Goal: Information Seeking & Learning: Find specific fact

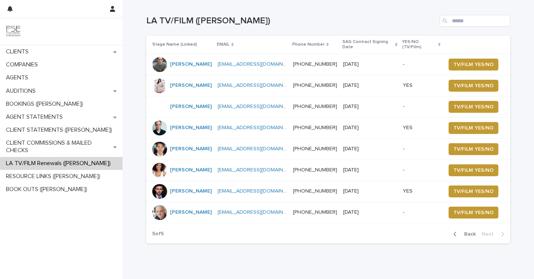
click at [470, 232] on span "Back" at bounding box center [468, 234] width 16 height 5
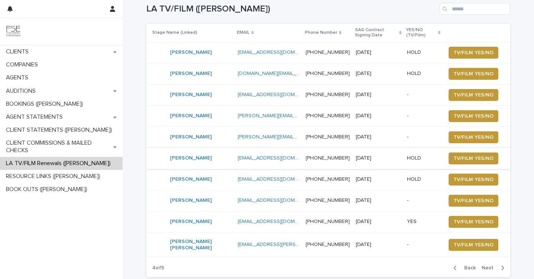
scroll to position [43, 0]
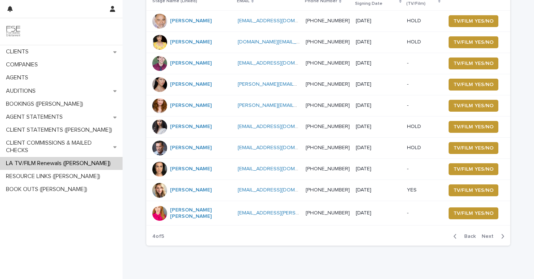
click at [460, 235] on div "button" at bounding box center [456, 236] width 6 height 7
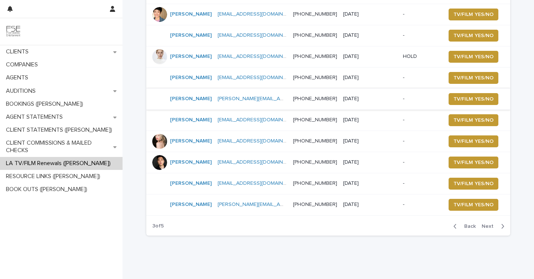
scroll to position [33, 0]
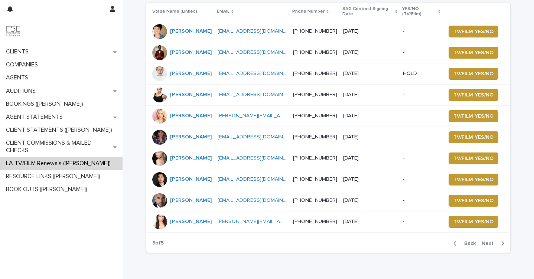
click at [460, 245] on button "Back" at bounding box center [463, 243] width 31 height 7
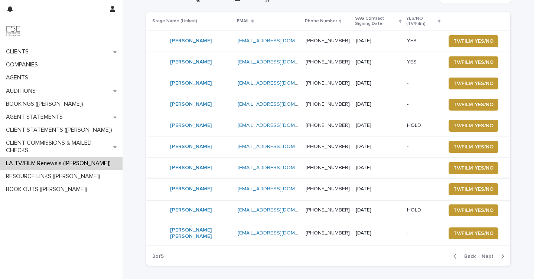
scroll to position [34, 0]
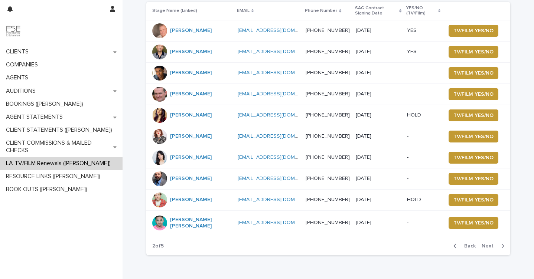
click at [157, 75] on div at bounding box center [159, 73] width 15 height 15
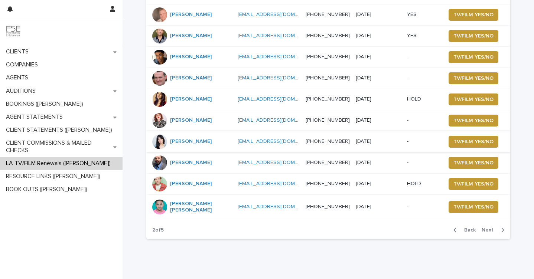
scroll to position [74, 0]
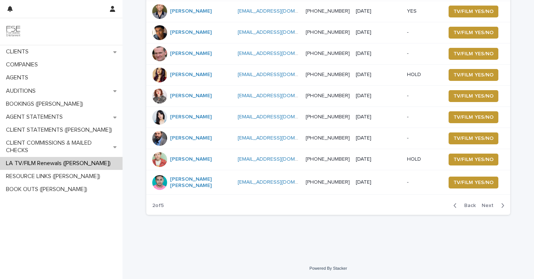
click at [463, 204] on span "Back" at bounding box center [468, 205] width 16 height 5
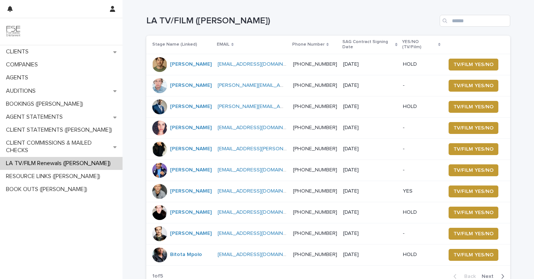
click at [354, 82] on p "[DATE]" at bounding box center [370, 85] width 54 height 6
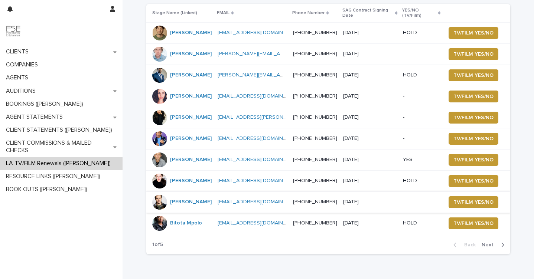
scroll to position [38, 0]
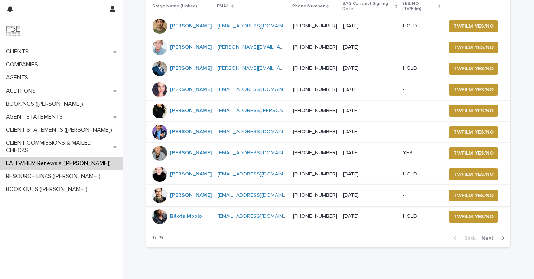
click at [489, 236] on span "Next" at bounding box center [490, 238] width 16 height 5
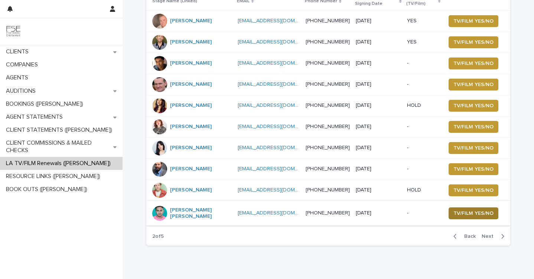
scroll to position [46, 0]
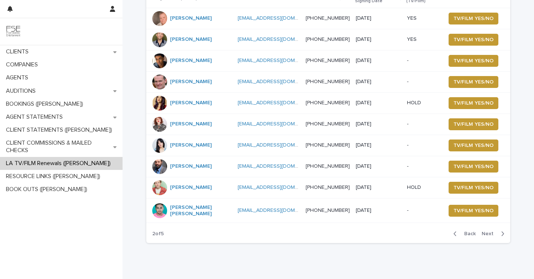
click at [488, 233] on span "Next" at bounding box center [490, 233] width 16 height 5
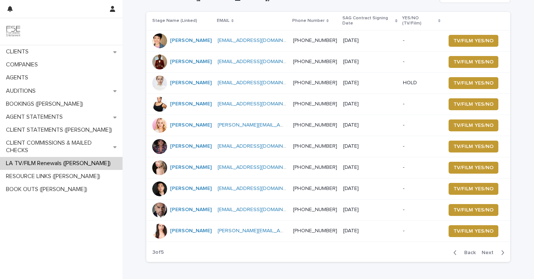
scroll to position [43, 0]
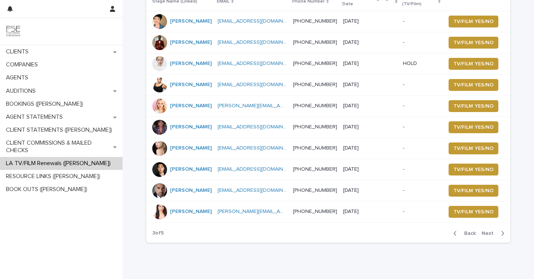
click at [494, 236] on span "Next" at bounding box center [490, 233] width 16 height 5
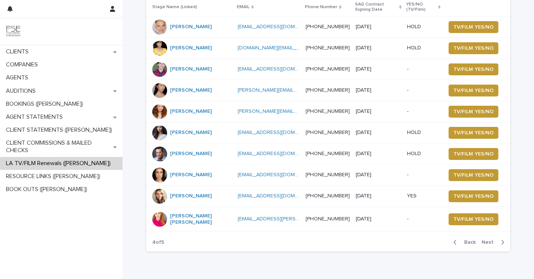
scroll to position [46, 0]
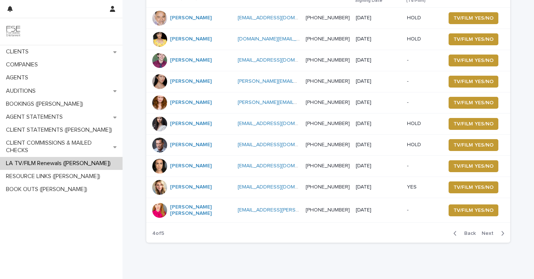
click at [493, 238] on div "Back Next" at bounding box center [479, 233] width 63 height 19
click at [491, 236] on span "Next" at bounding box center [490, 233] width 16 height 5
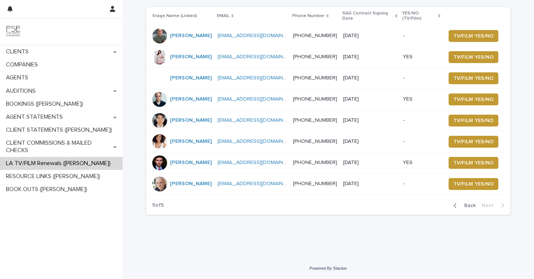
scroll to position [21, 0]
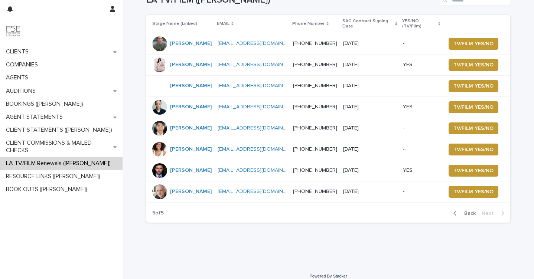
click at [474, 211] on span "Back" at bounding box center [468, 213] width 16 height 5
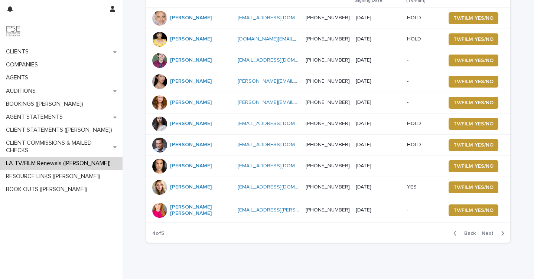
click at [474, 232] on span "Back" at bounding box center [468, 233] width 16 height 5
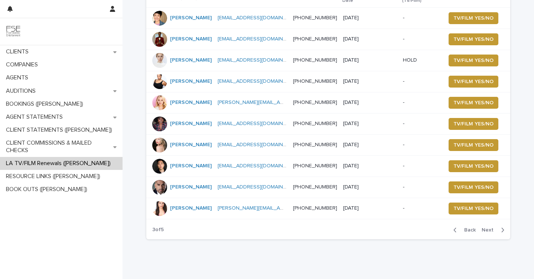
click at [473, 233] on span "Back" at bounding box center [468, 230] width 16 height 5
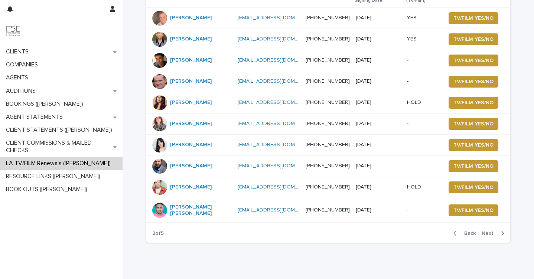
click at [464, 228] on div "Back Next" at bounding box center [479, 233] width 63 height 19
click at [464, 232] on span "Back" at bounding box center [468, 233] width 16 height 5
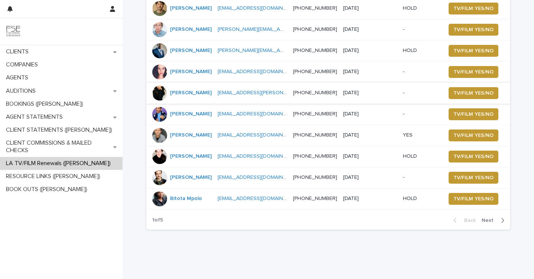
scroll to position [65, 0]
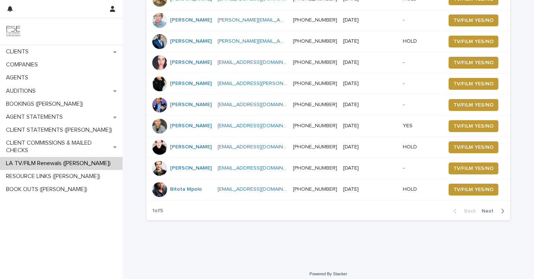
click at [496, 209] on span "Next" at bounding box center [490, 211] width 16 height 5
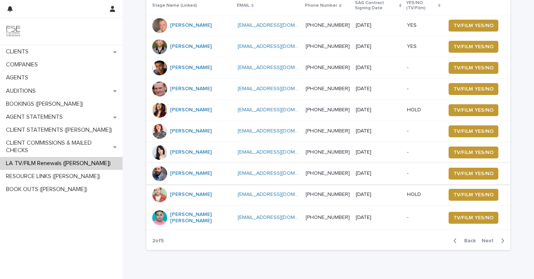
scroll to position [74, 0]
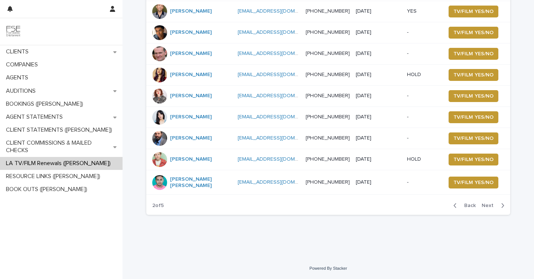
click at [488, 207] on span "Next" at bounding box center [490, 205] width 16 height 5
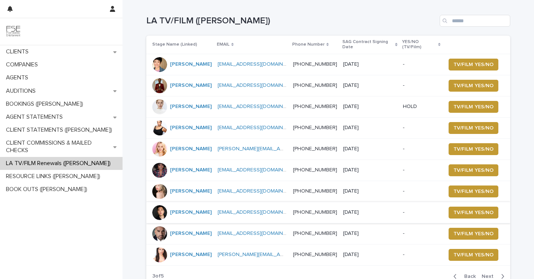
scroll to position [74, 0]
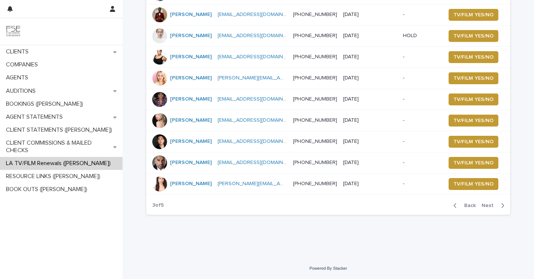
click at [492, 208] on span "Next" at bounding box center [490, 205] width 16 height 5
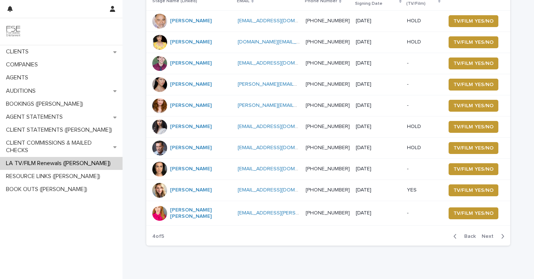
scroll to position [43, 0]
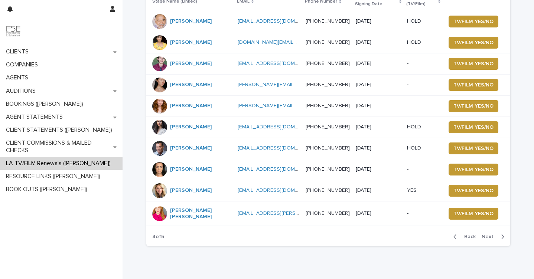
click at [356, 65] on p "[DATE]" at bounding box center [378, 64] width 45 height 6
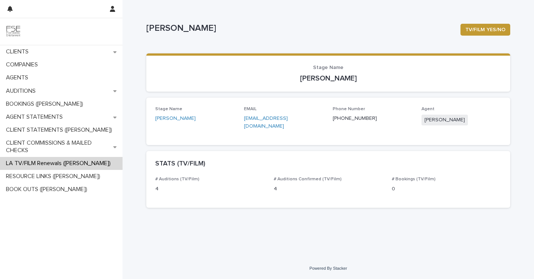
drag, startPoint x: 360, startPoint y: 83, endPoint x: 296, endPoint y: 79, distance: 63.6
click at [296, 79] on section "Stage Name [PERSON_NAME]" at bounding box center [328, 72] width 364 height 38
copy p "[PERSON_NAME]"
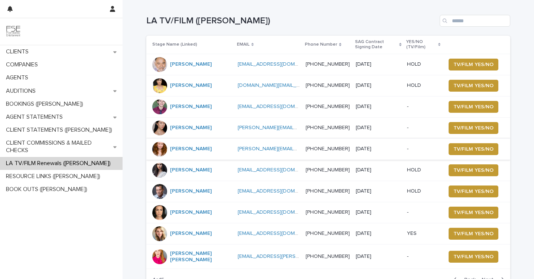
scroll to position [74, 0]
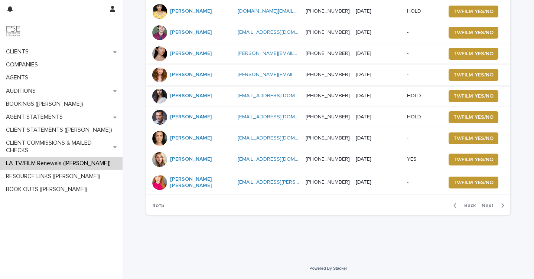
click at [467, 206] on span "Back" at bounding box center [468, 205] width 16 height 5
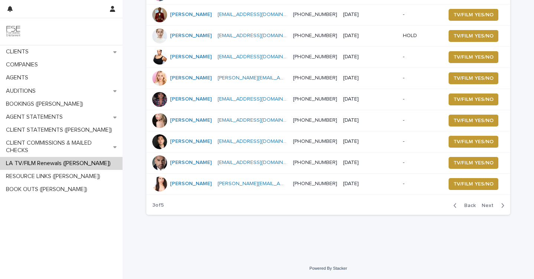
click at [494, 206] on span "Next" at bounding box center [490, 205] width 16 height 5
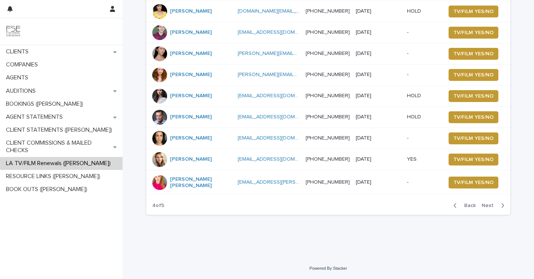
click at [494, 206] on span "Next" at bounding box center [490, 205] width 16 height 5
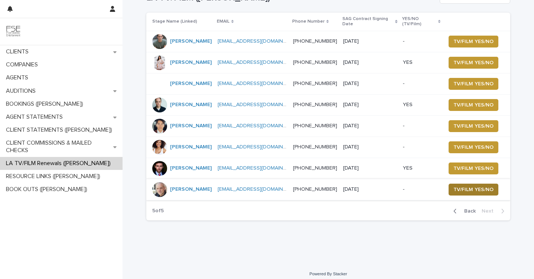
scroll to position [19, 0]
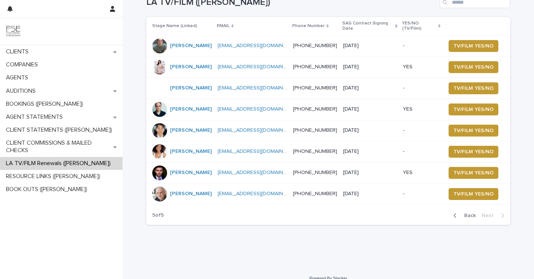
click at [365, 85] on p "[DATE]" at bounding box center [370, 88] width 54 height 6
